Goal: Check status

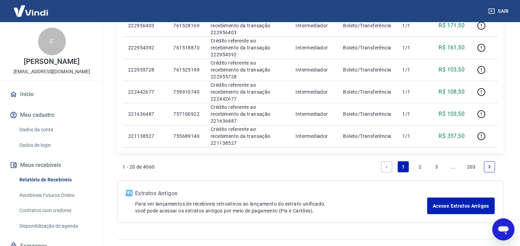
scroll to position [508, 0]
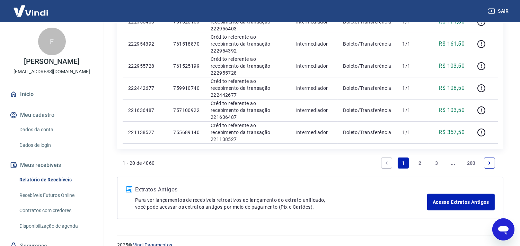
click at [418, 164] on link "2" at bounding box center [419, 163] width 11 height 11
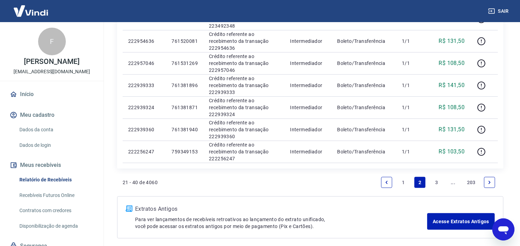
scroll to position [518, 0]
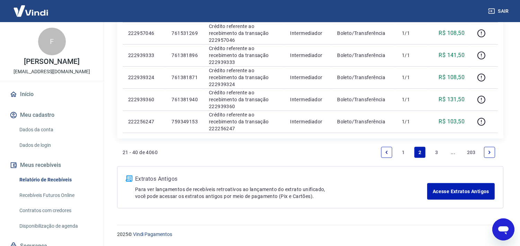
click at [400, 156] on link "1" at bounding box center [402, 152] width 11 height 11
